Goal: Task Accomplishment & Management: Manage account settings

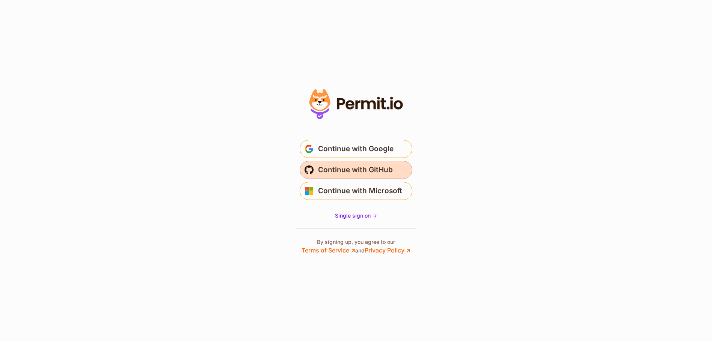
click at [352, 171] on span "Continue with GitHub" at bounding box center [355, 170] width 75 height 12
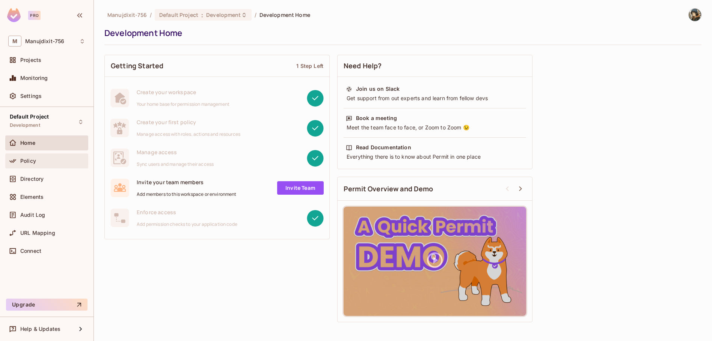
click at [38, 161] on div "Policy" at bounding box center [52, 161] width 65 height 6
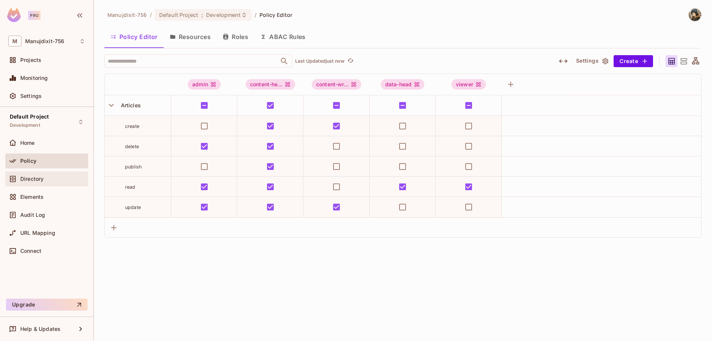
click at [35, 179] on span "Directory" at bounding box center [31, 179] width 23 height 6
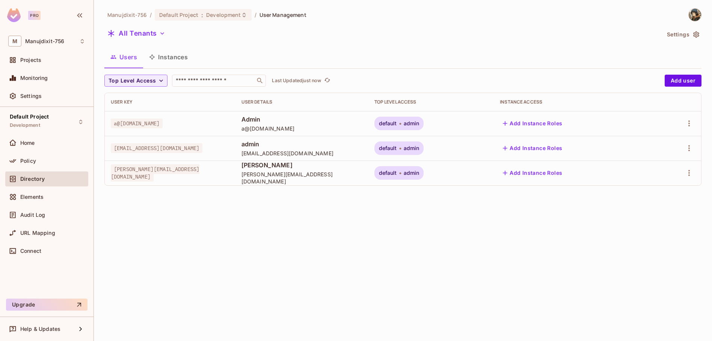
click at [160, 227] on div "Manujdixit-756 / Default Project : Development / User Management All Tenants Se…" at bounding box center [403, 170] width 618 height 341
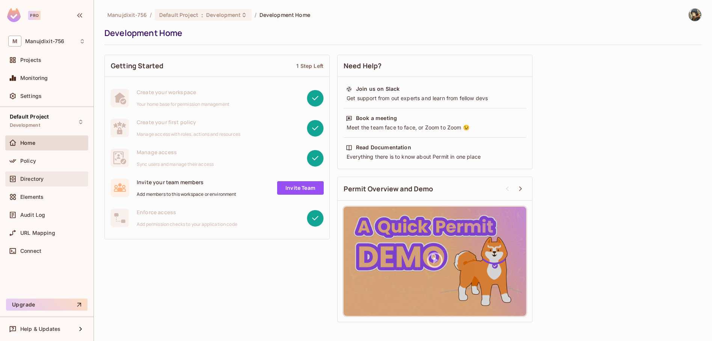
click at [42, 181] on span "Directory" at bounding box center [31, 179] width 23 height 6
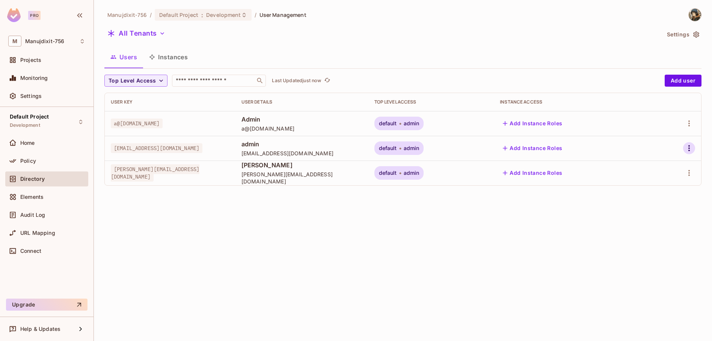
click at [690, 148] on icon "button" at bounding box center [689, 148] width 9 height 9
click at [651, 215] on div "Delete User" at bounding box center [656, 215] width 30 height 8
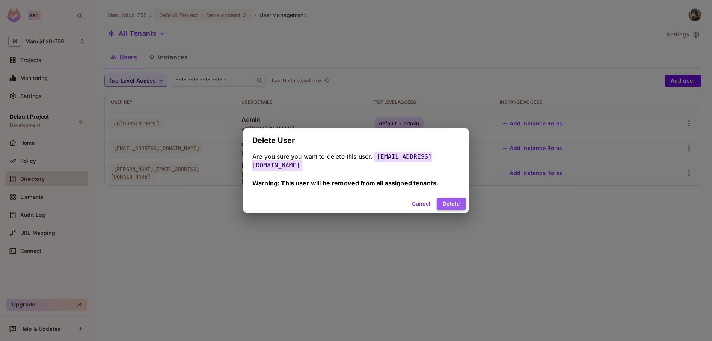
click at [437, 198] on button "Delete" at bounding box center [451, 204] width 29 height 12
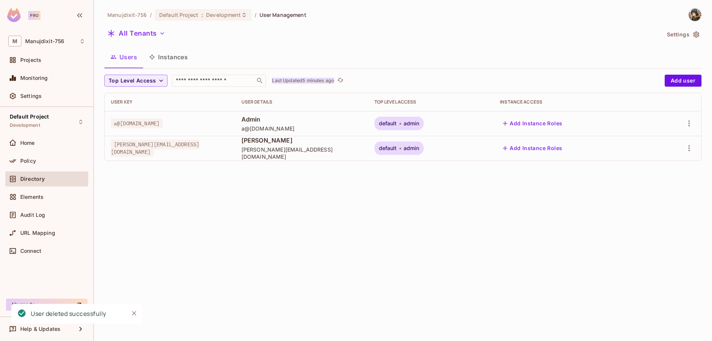
click at [319, 83] on p "Last Updated 5 minutes ago" at bounding box center [303, 81] width 62 height 6
